Goal: Use online tool/utility

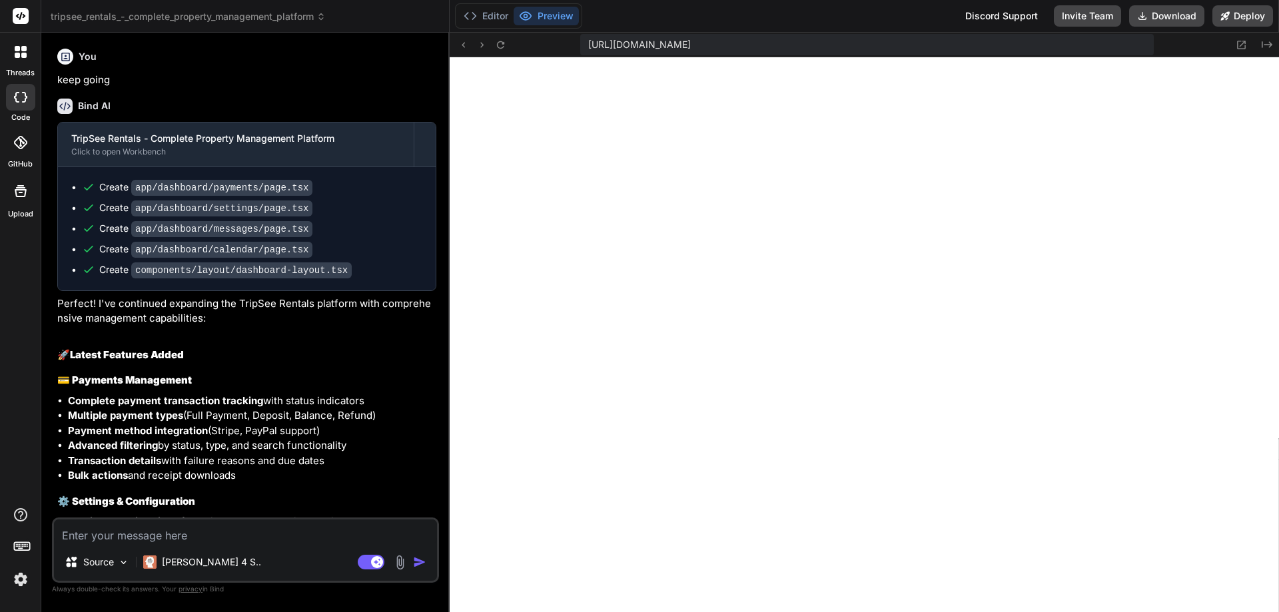
scroll to position [12659, 0]
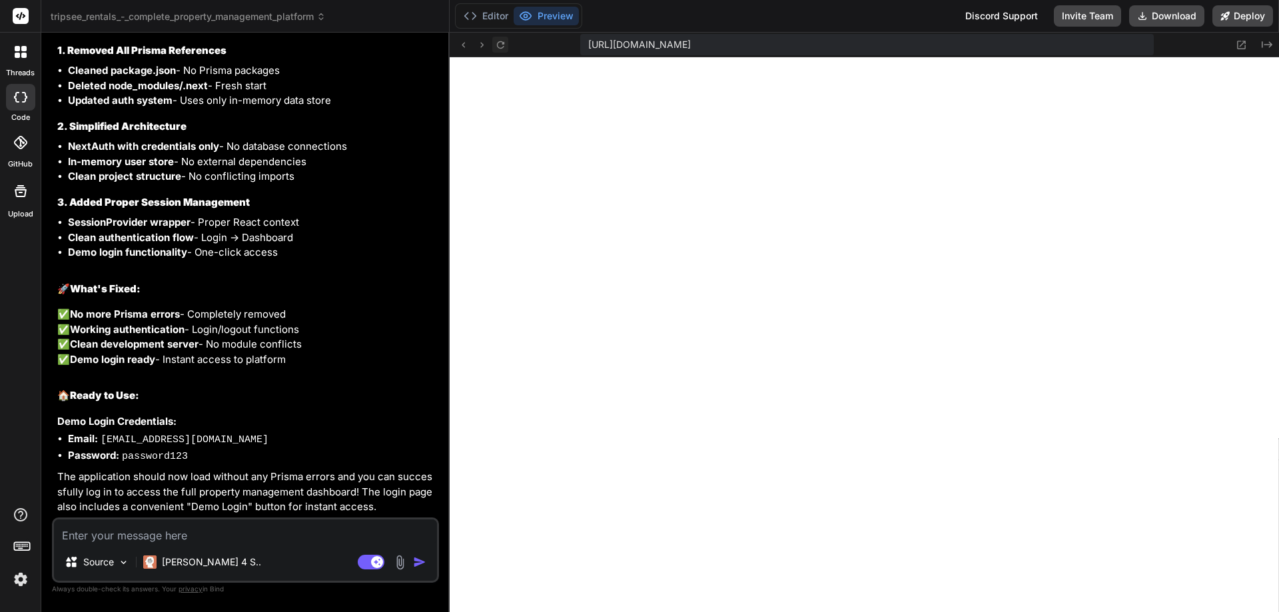
click at [498, 46] on icon at bounding box center [500, 44] width 11 height 11
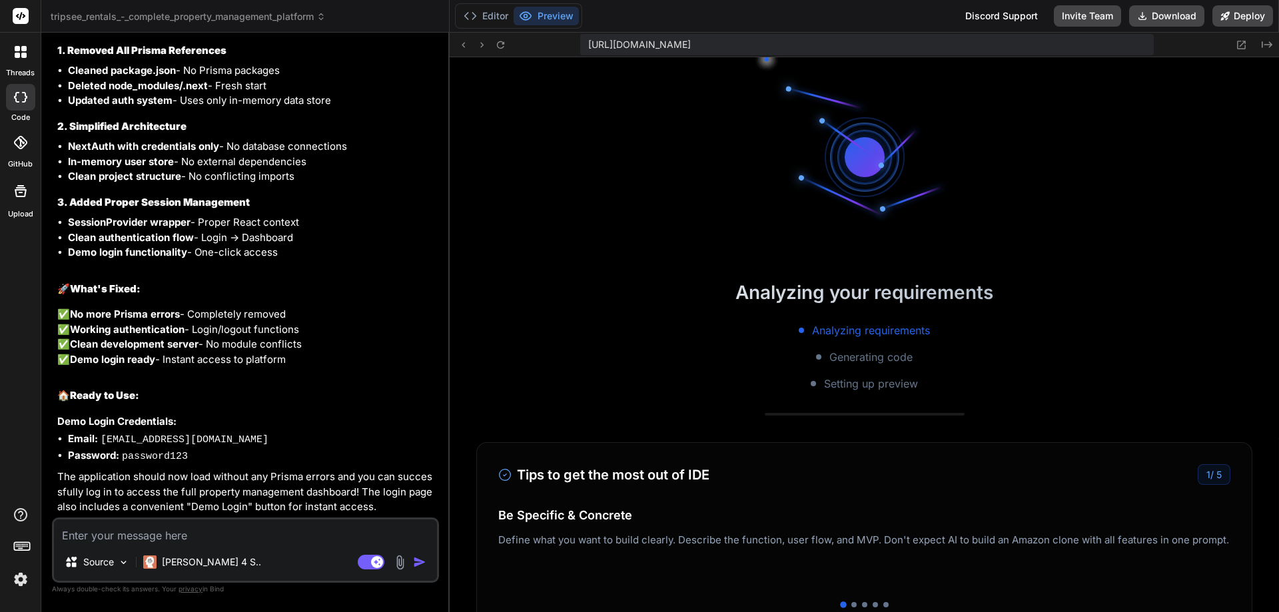
click at [544, 21] on button "Preview" at bounding box center [546, 16] width 65 height 19
click at [498, 16] on button "Editor" at bounding box center [485, 16] width 55 height 19
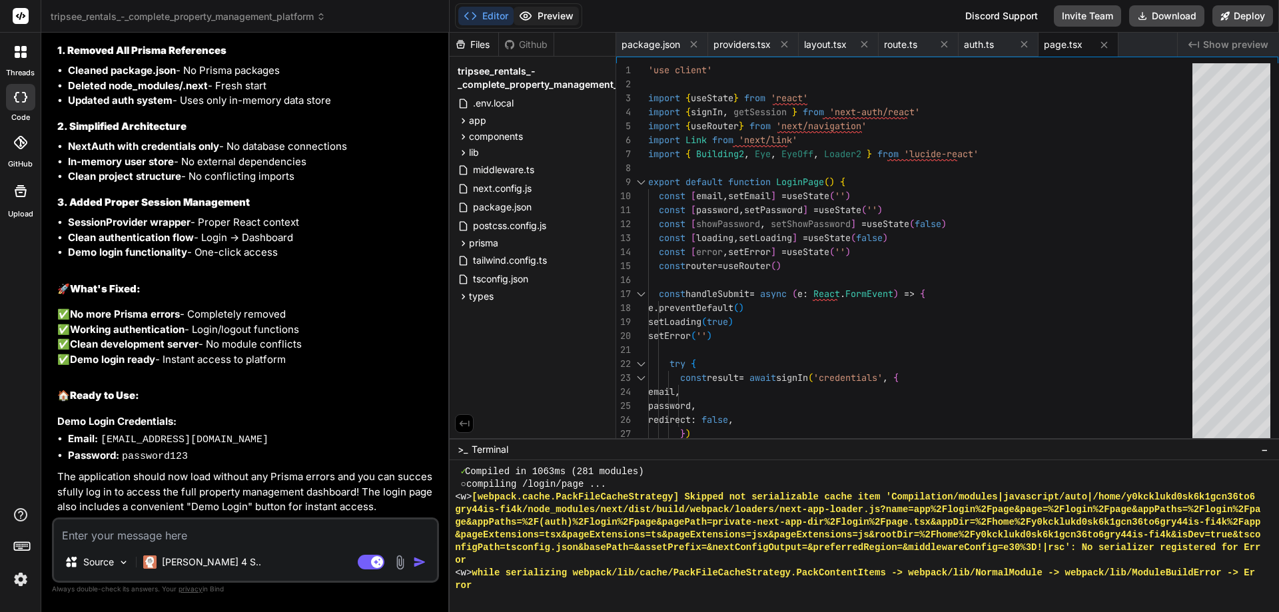
click at [536, 17] on button "Preview" at bounding box center [546, 16] width 65 height 19
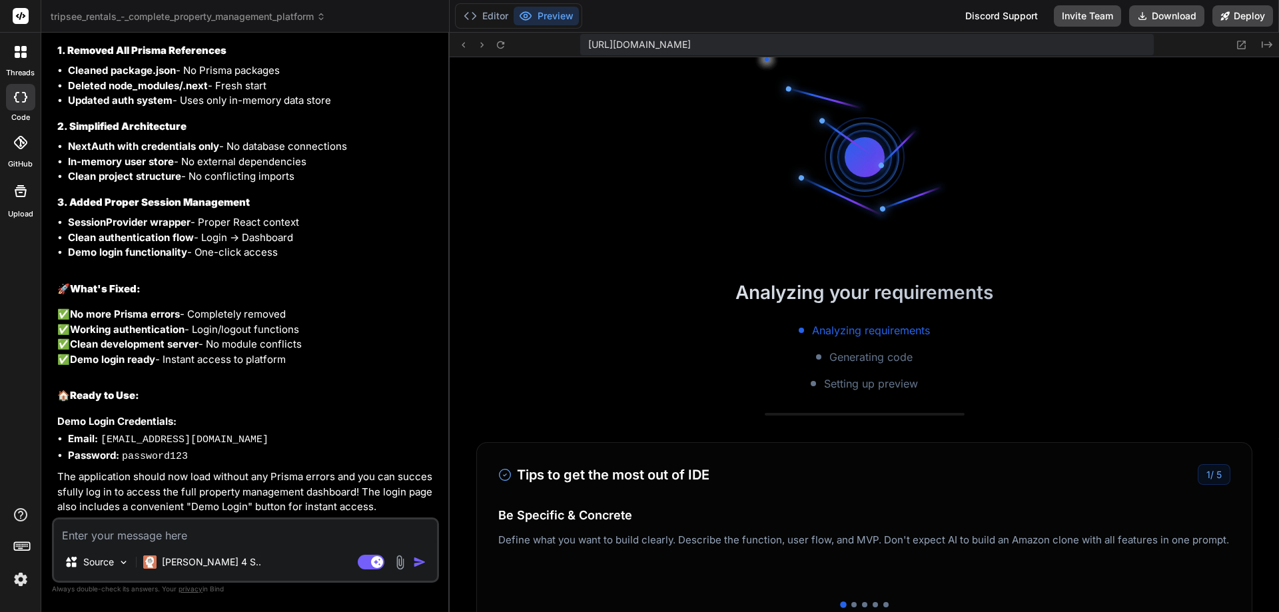
click at [552, 22] on button "Preview" at bounding box center [546, 16] width 65 height 19
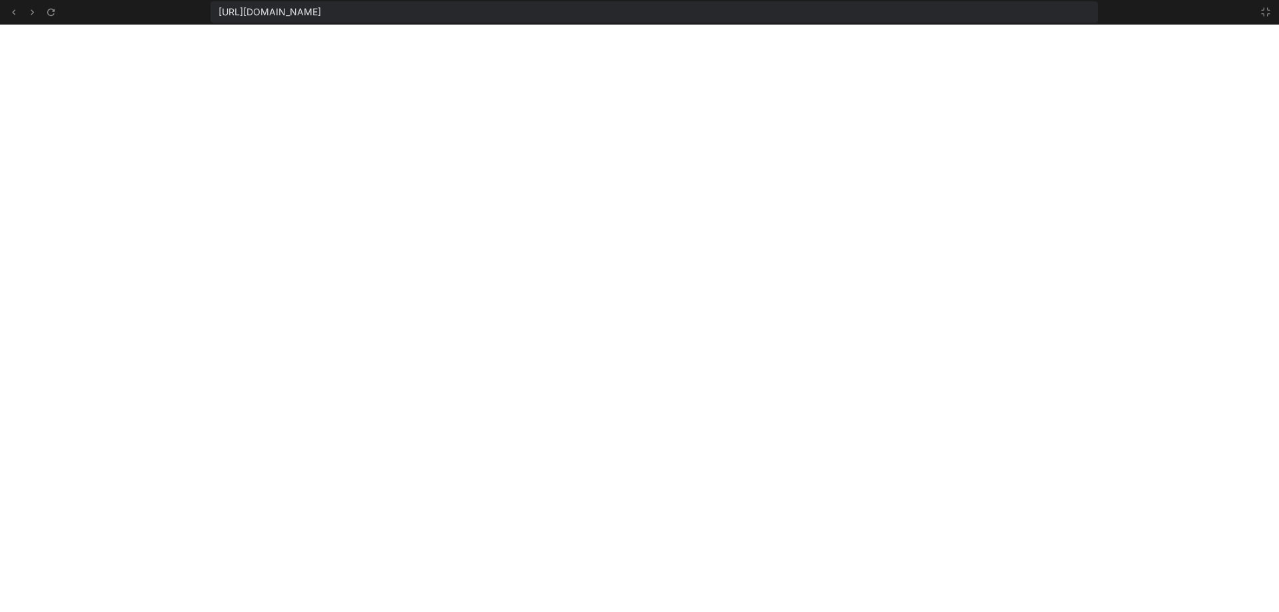
scroll to position [12659, 0]
